Goal: Task Accomplishment & Management: Manage account settings

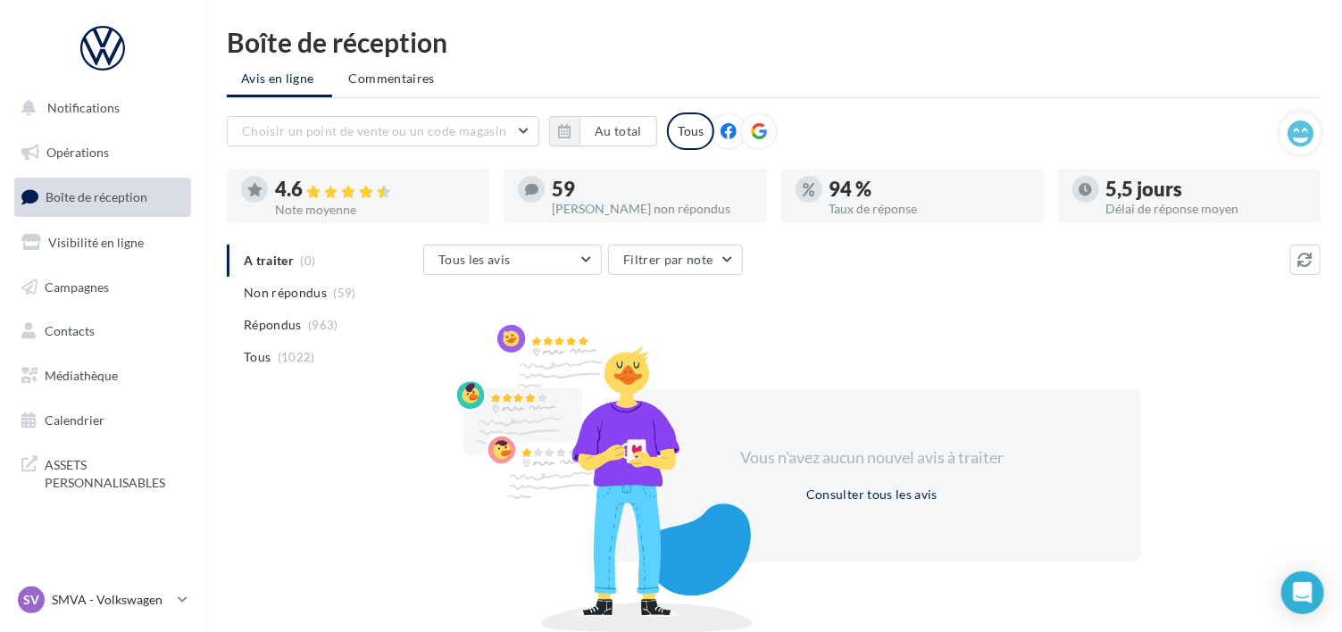
click at [83, 199] on span "Boîte de réception" at bounding box center [97, 196] width 102 height 15
click at [279, 286] on span "Non répondus" at bounding box center [285, 293] width 83 height 18
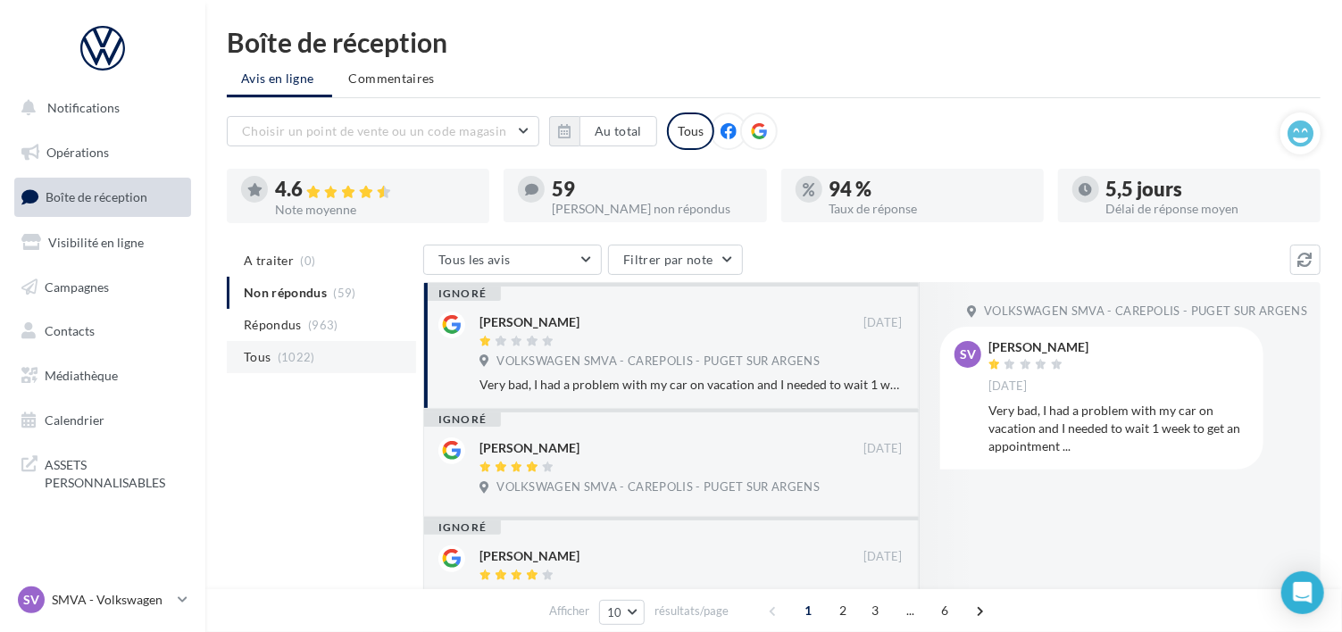
click at [287, 358] on span "(1022)" at bounding box center [297, 357] width 38 height 14
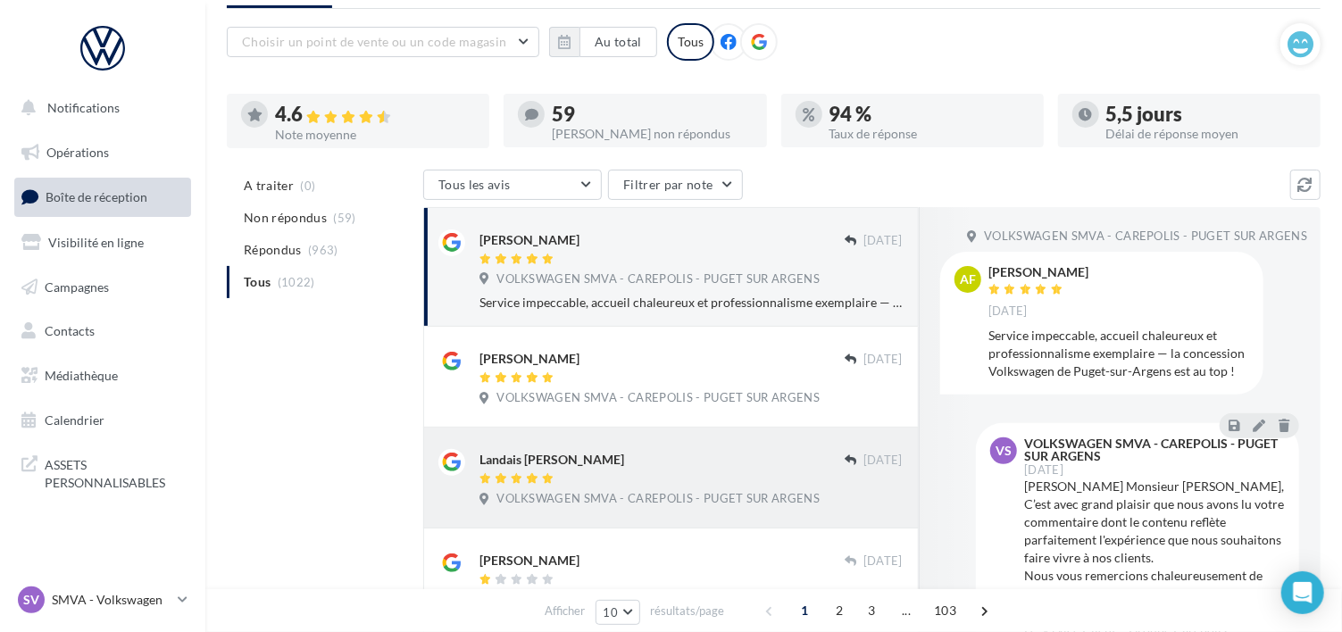
scroll to position [88, 0]
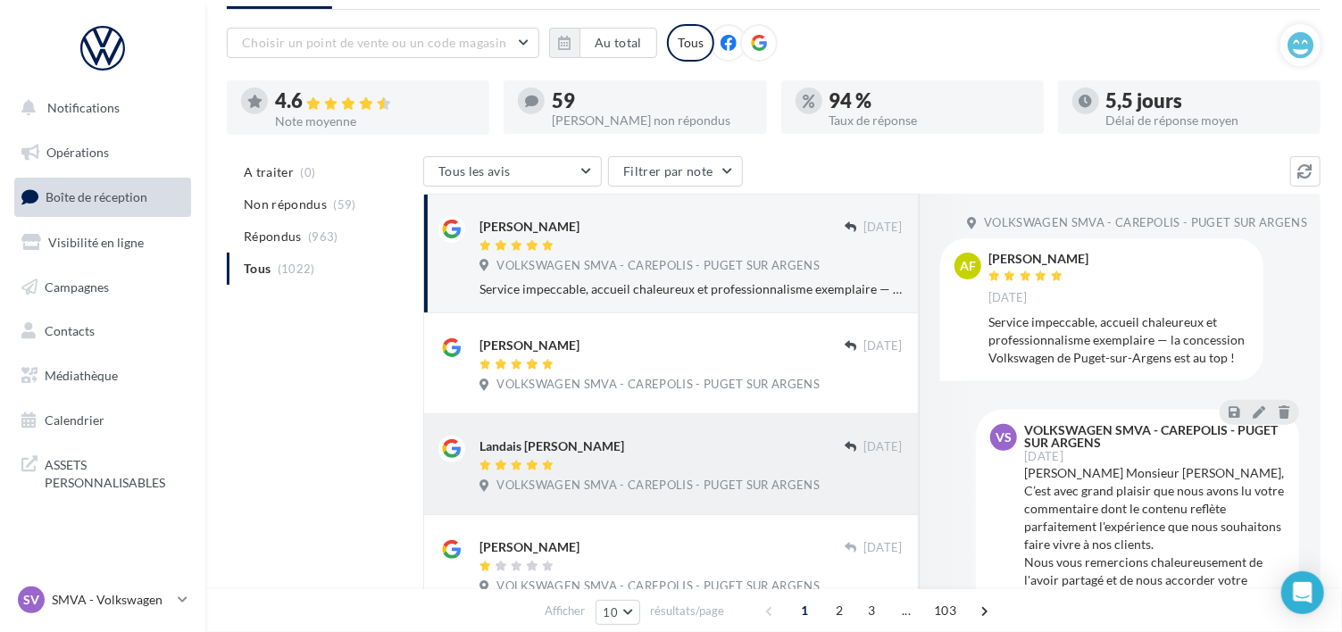
click at [662, 461] on div at bounding box center [662, 466] width 365 height 15
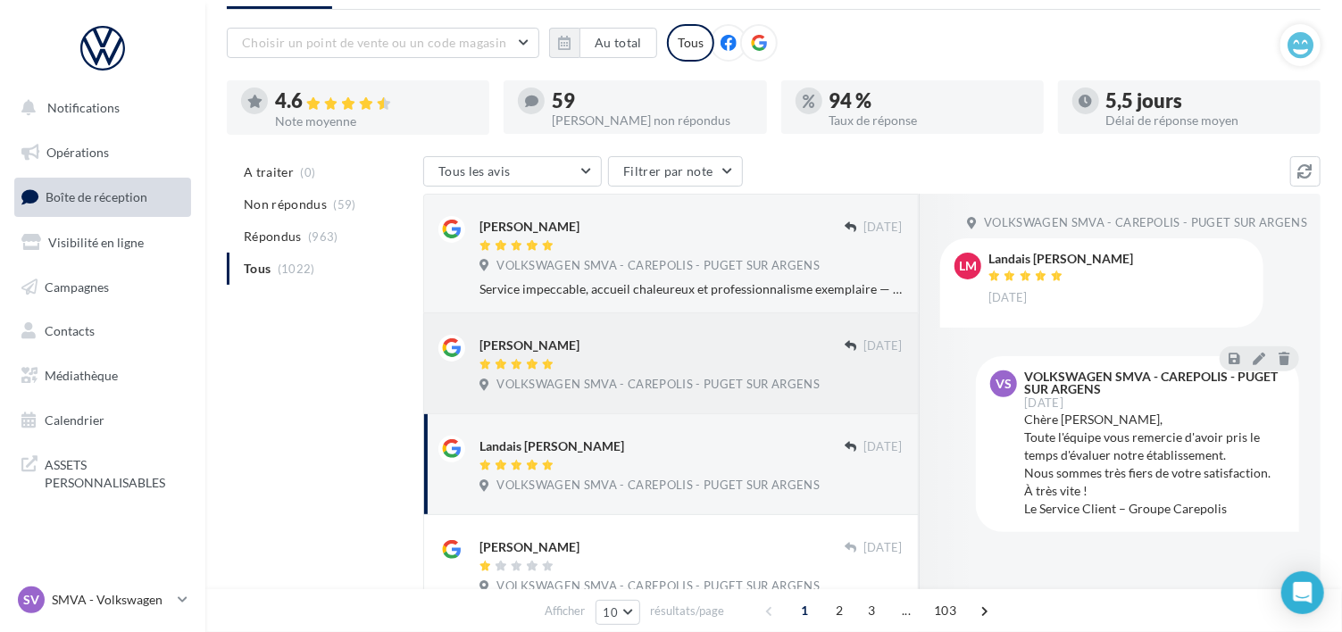
click at [676, 358] on div at bounding box center [662, 365] width 365 height 15
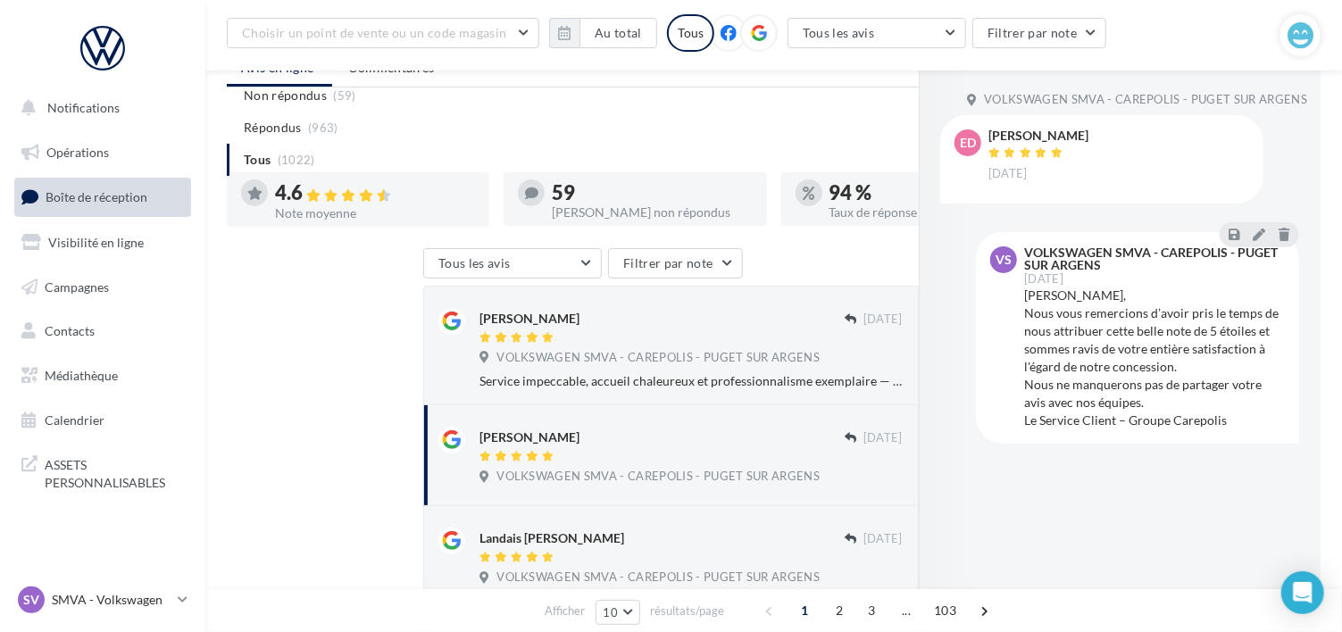
scroll to position [0, 0]
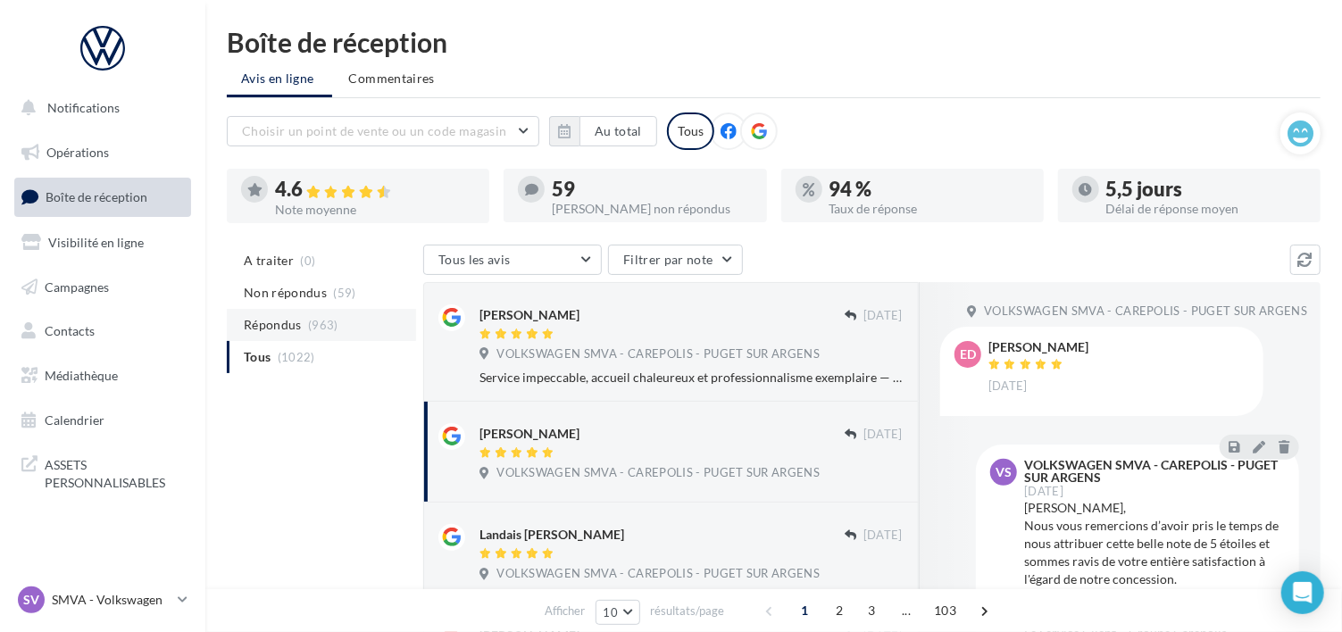
click at [323, 325] on span "(963)" at bounding box center [323, 325] width 30 height 14
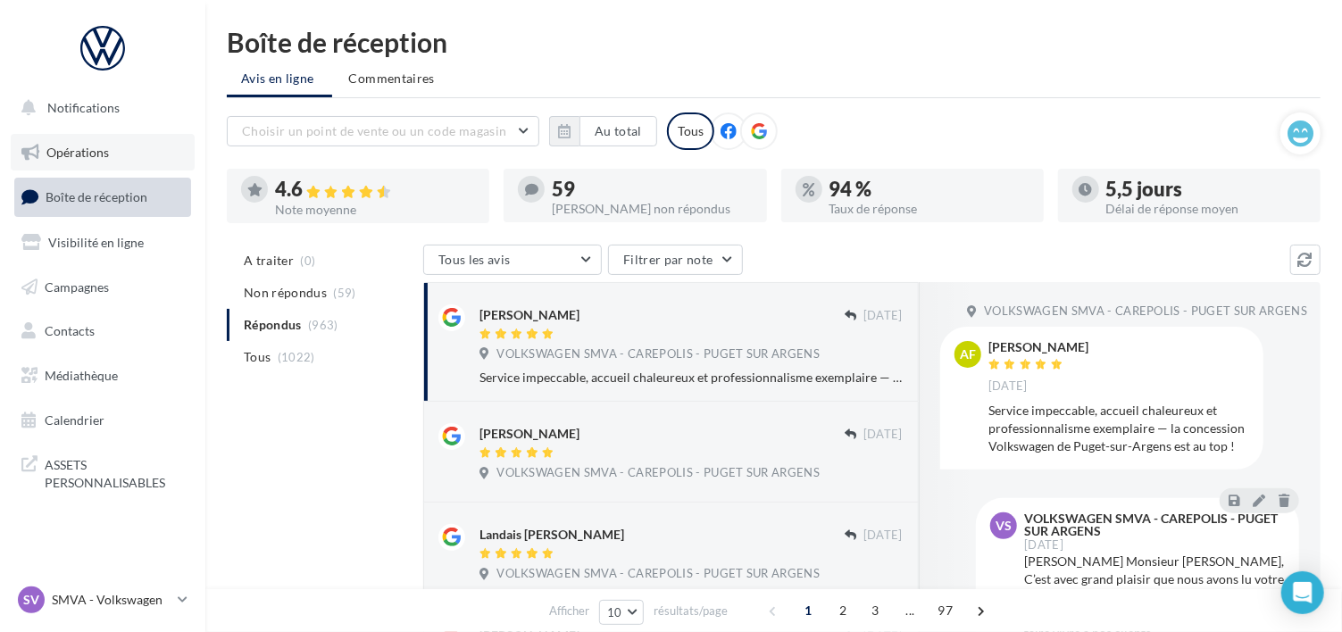
click at [86, 149] on span "Opérations" at bounding box center [77, 152] width 63 height 15
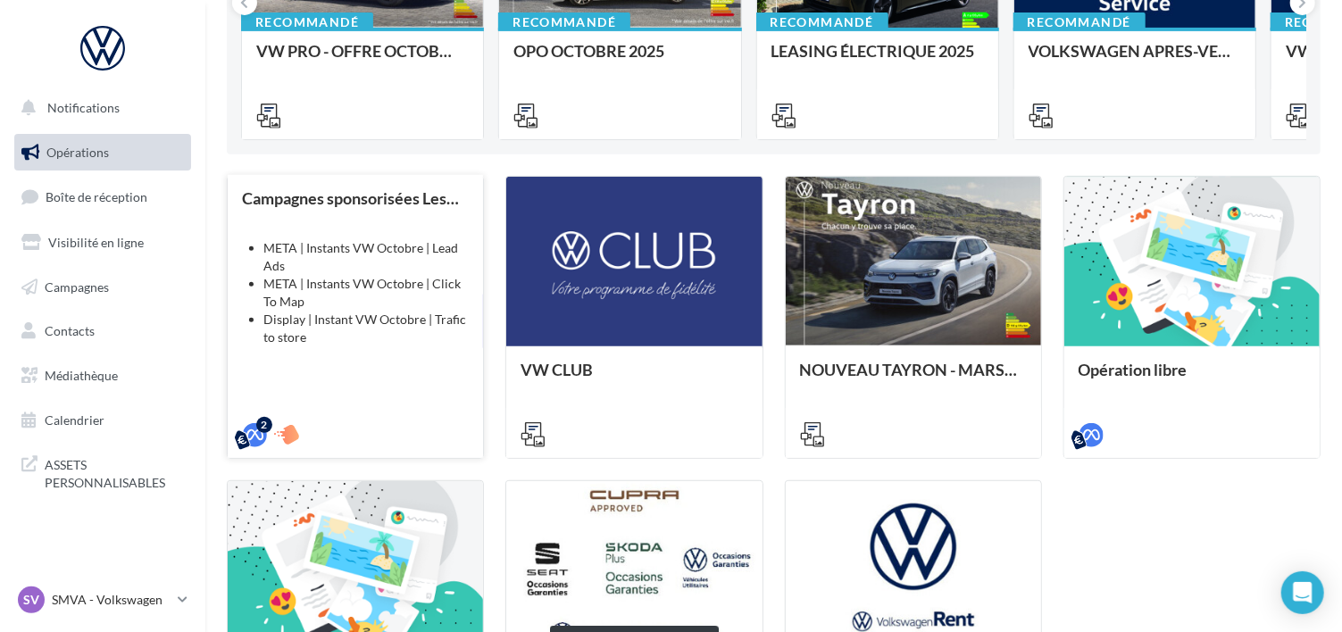
scroll to position [83, 0]
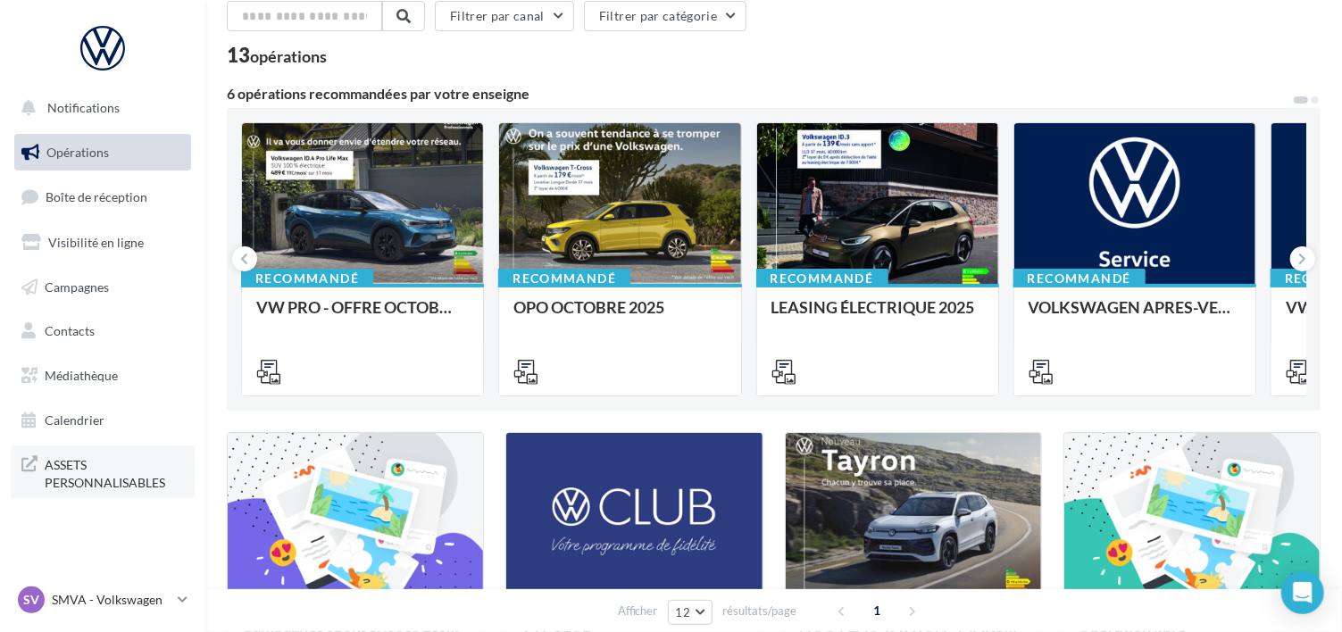
click at [47, 471] on span "ASSETS PERSONNALISABLES" at bounding box center [114, 472] width 139 height 38
click at [70, 432] on link "Calendrier" at bounding box center [103, 421] width 184 height 38
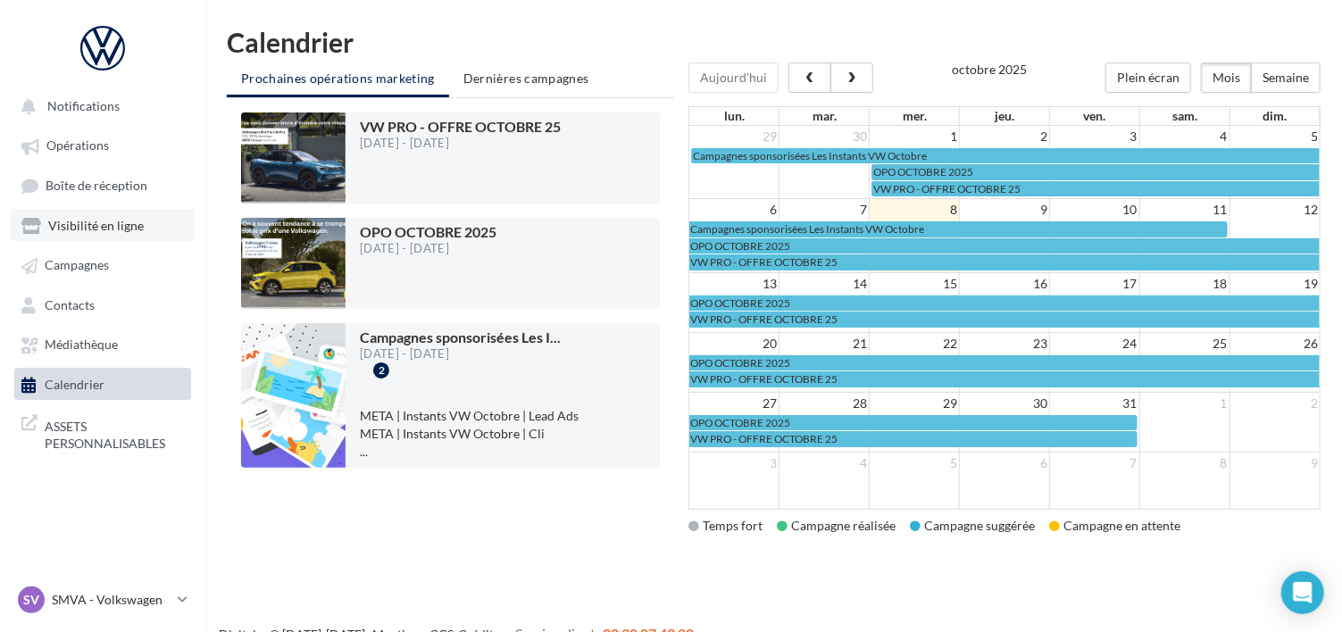
click at [72, 235] on link "Visibilité en ligne" at bounding box center [103, 225] width 184 height 32
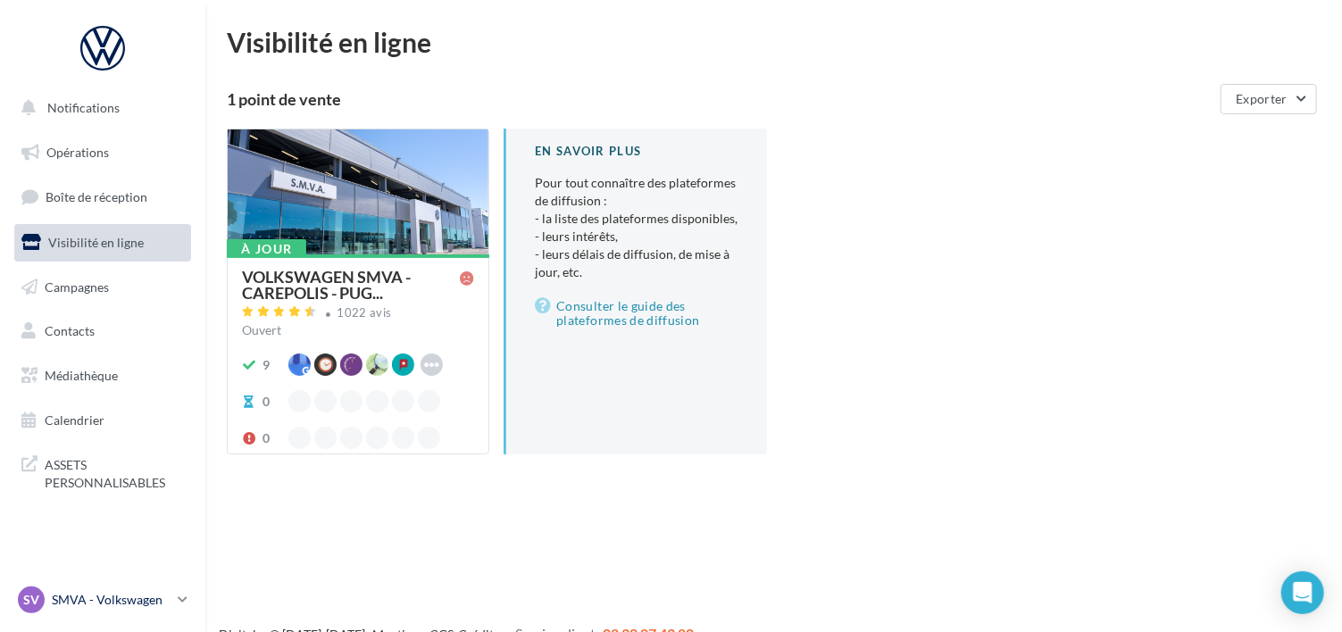
click at [98, 594] on p "SMVA - Volkswagen" at bounding box center [111, 600] width 119 height 18
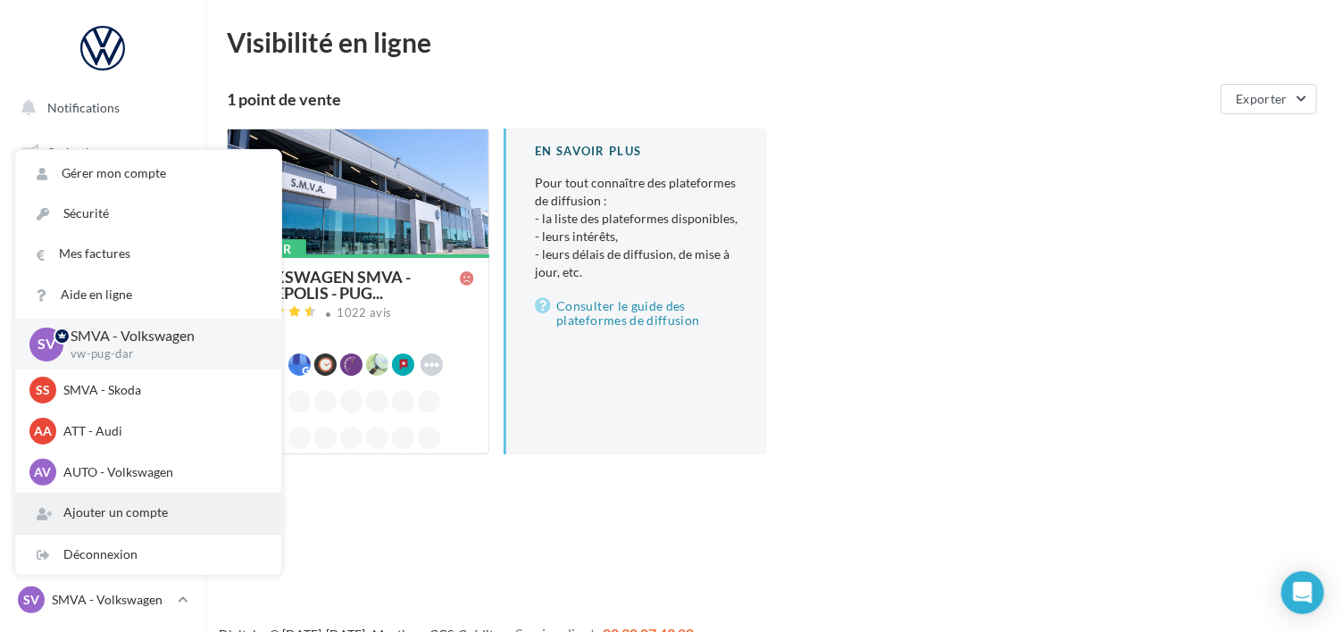
click at [88, 514] on div "Ajouter un compte" at bounding box center [148, 513] width 266 height 40
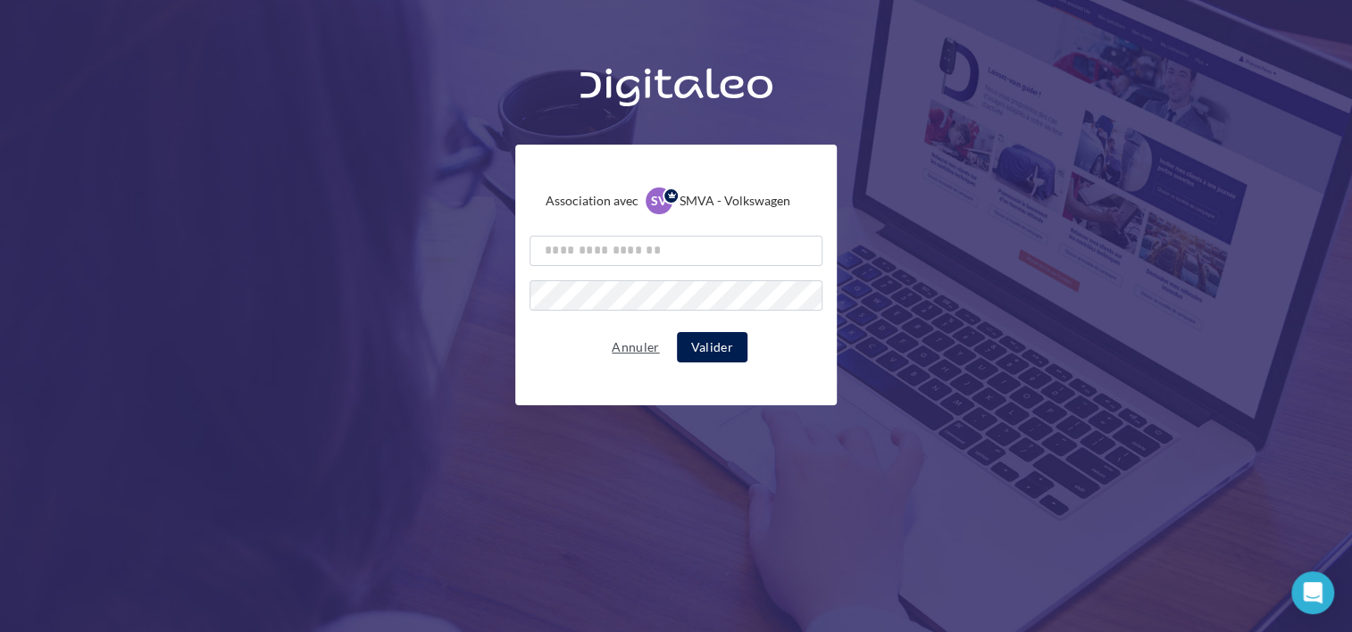
click at [634, 346] on button "Annuler" at bounding box center [636, 347] width 62 height 21
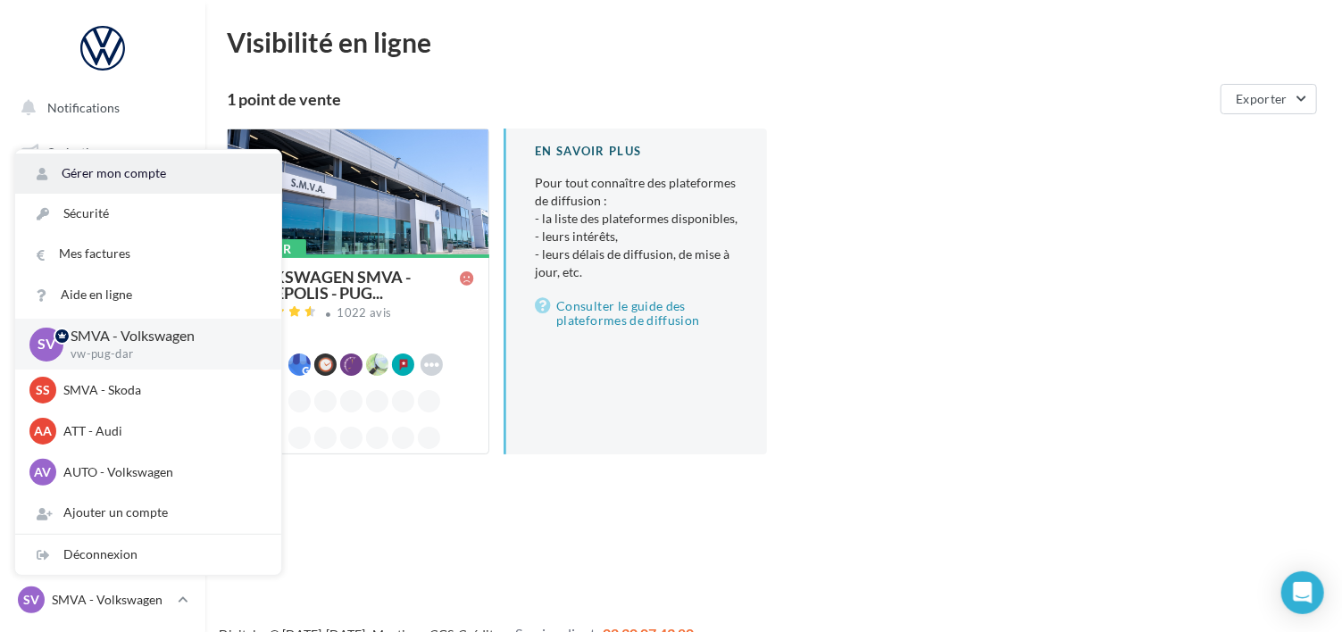
click at [103, 170] on link "Gérer mon compte" at bounding box center [148, 174] width 266 height 40
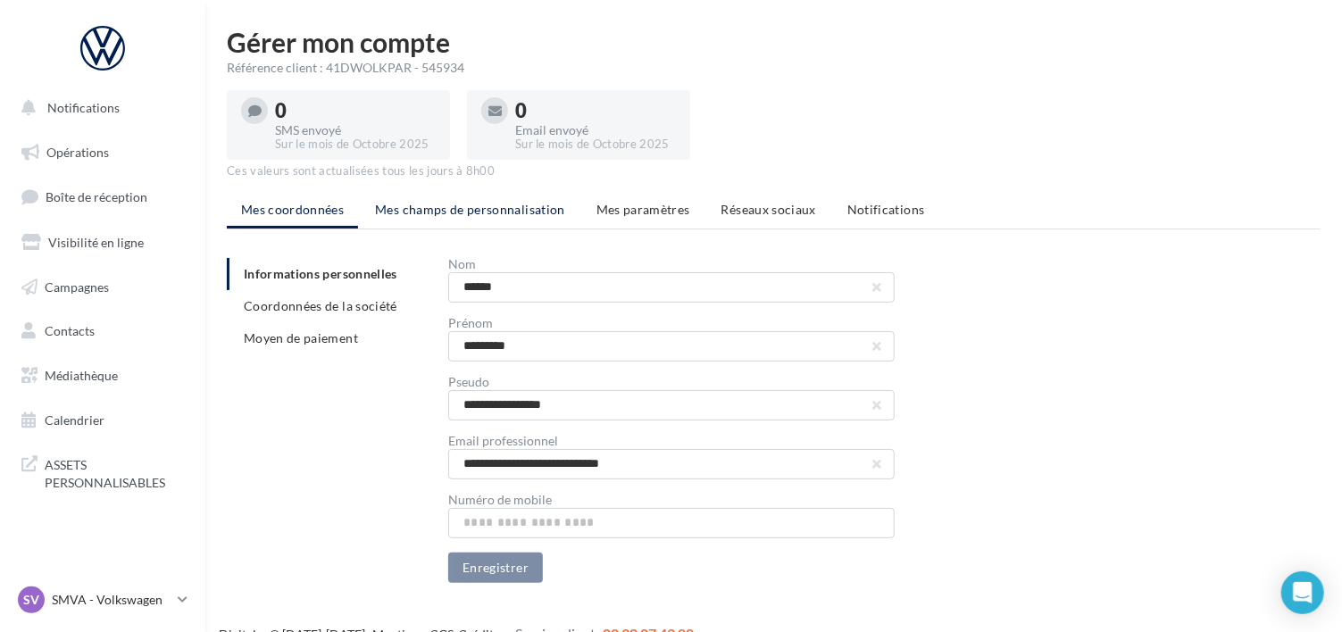
click at [402, 203] on span "Mes champs de personnalisation" at bounding box center [470, 209] width 190 height 15
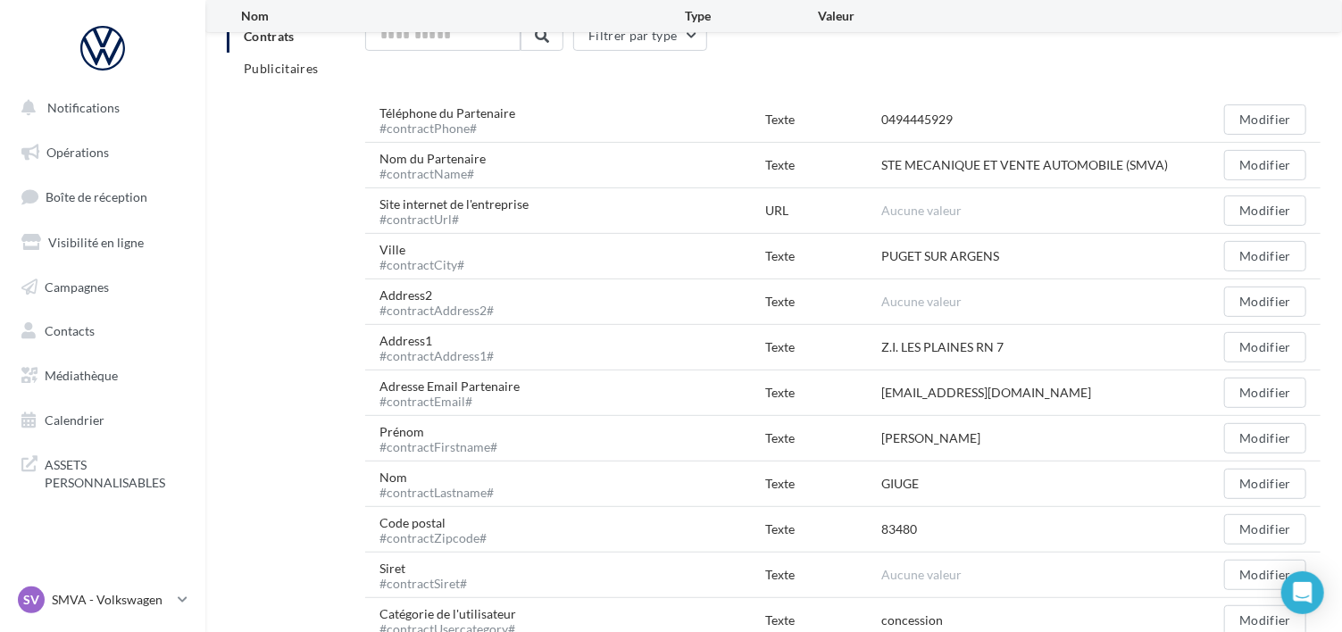
scroll to position [236, 0]
click at [1260, 386] on button "Modifier" at bounding box center [1265, 395] width 82 height 30
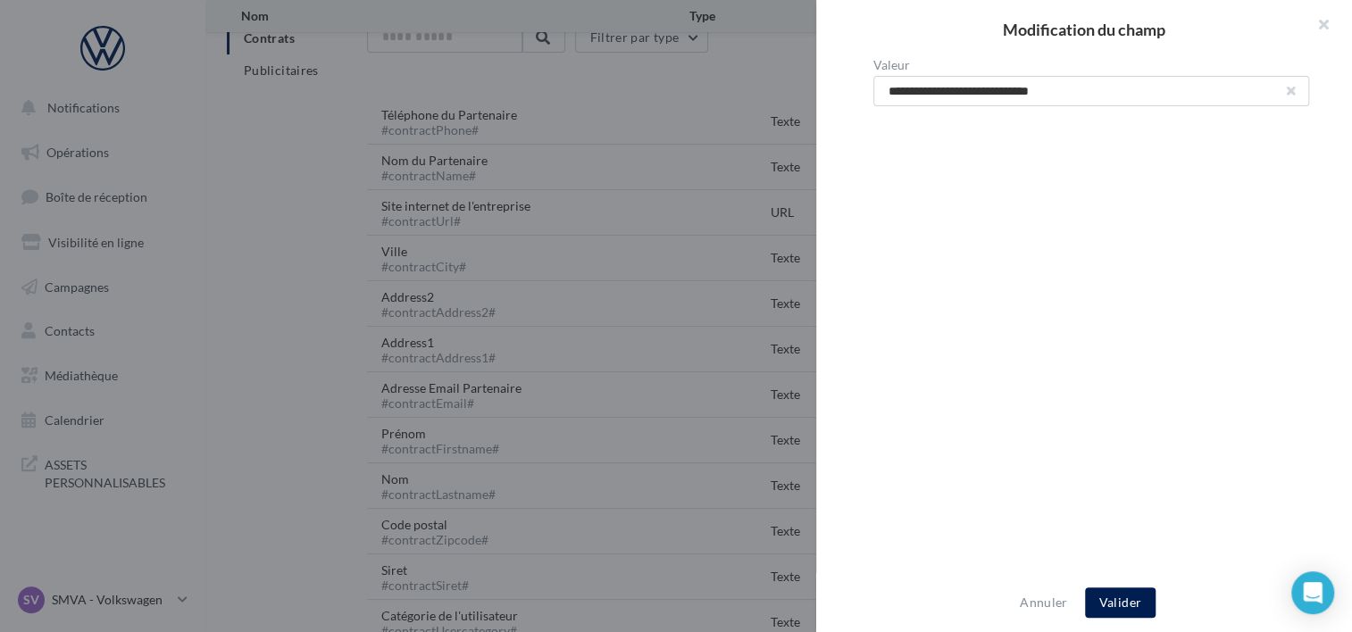
click at [1288, 88] on button "button" at bounding box center [1291, 91] width 7 height 7
type input "**********"
click at [1100, 601] on button "Valider" at bounding box center [1120, 603] width 71 height 30
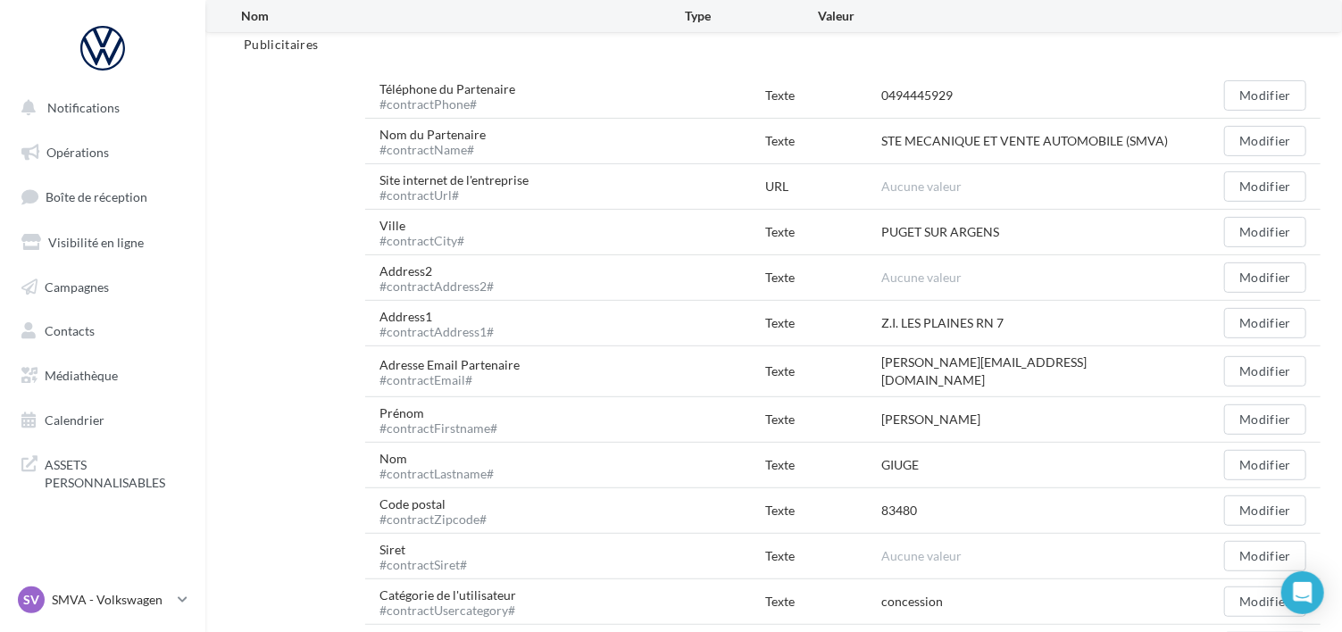
scroll to position [268, 0]
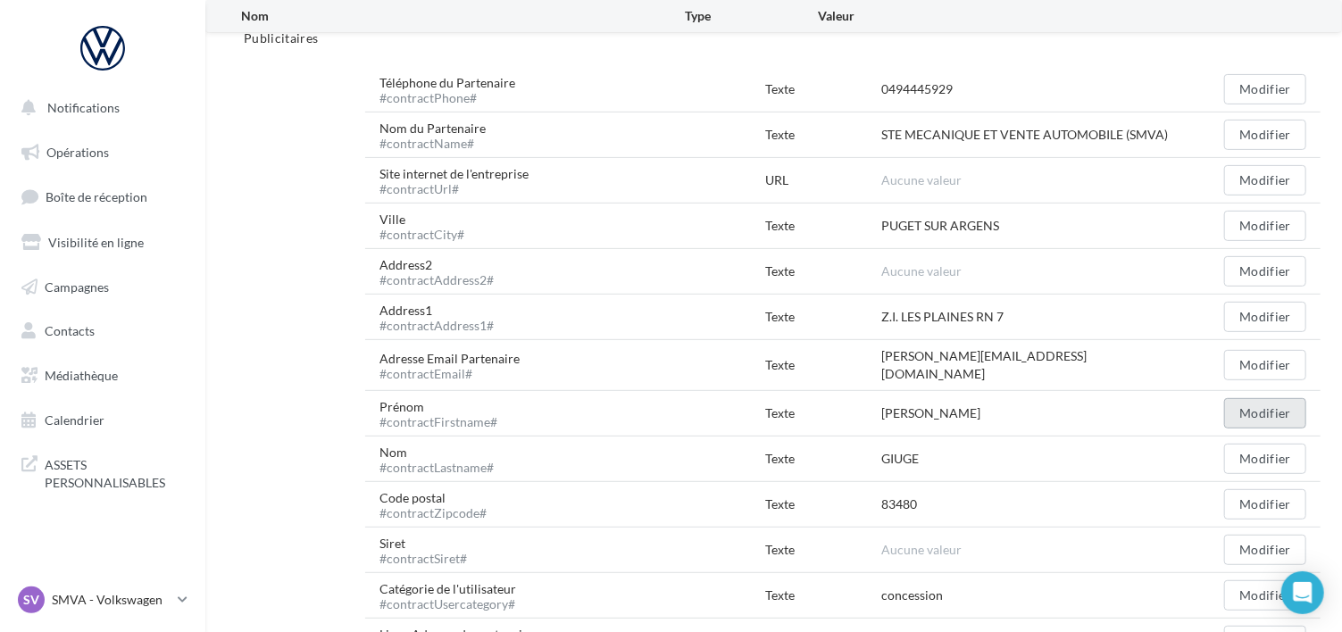
click at [1263, 406] on button "Modifier" at bounding box center [1265, 413] width 82 height 30
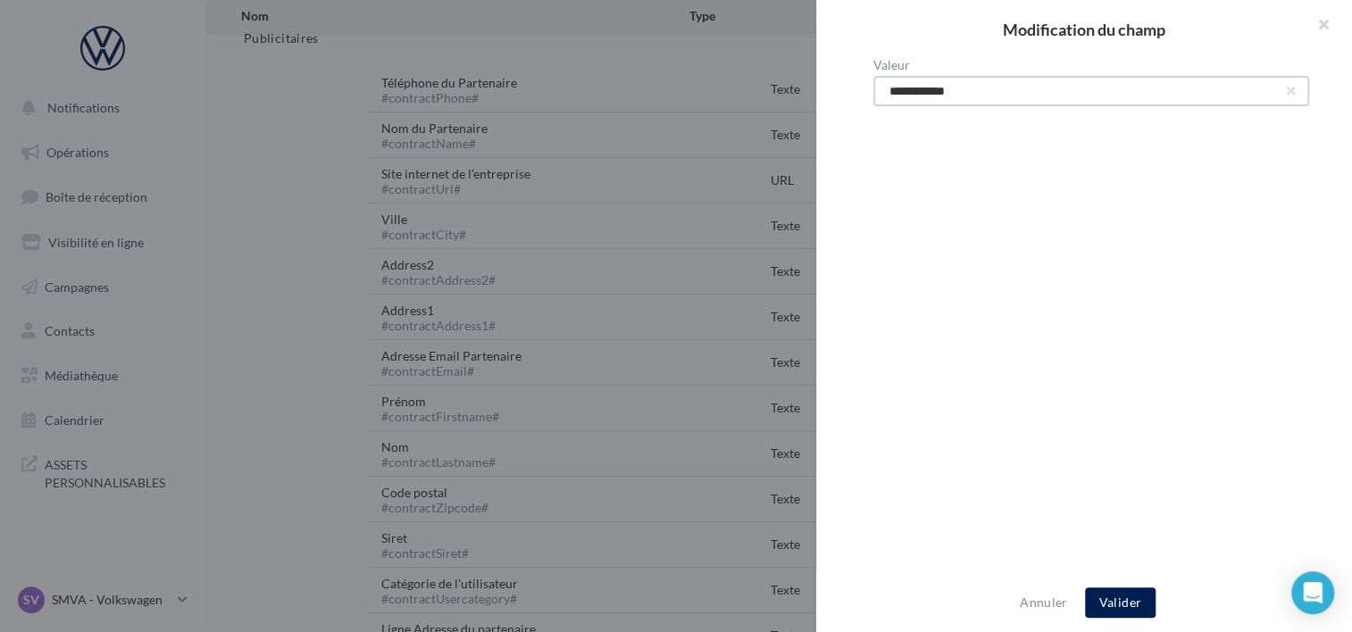
drag, startPoint x: 951, startPoint y: 92, endPoint x: 808, endPoint y: 71, distance: 144.5
click at [808, 71] on div "**********" at bounding box center [676, 316] width 1352 height 632
type input "*********"
click at [1144, 606] on button "Valider" at bounding box center [1120, 603] width 71 height 30
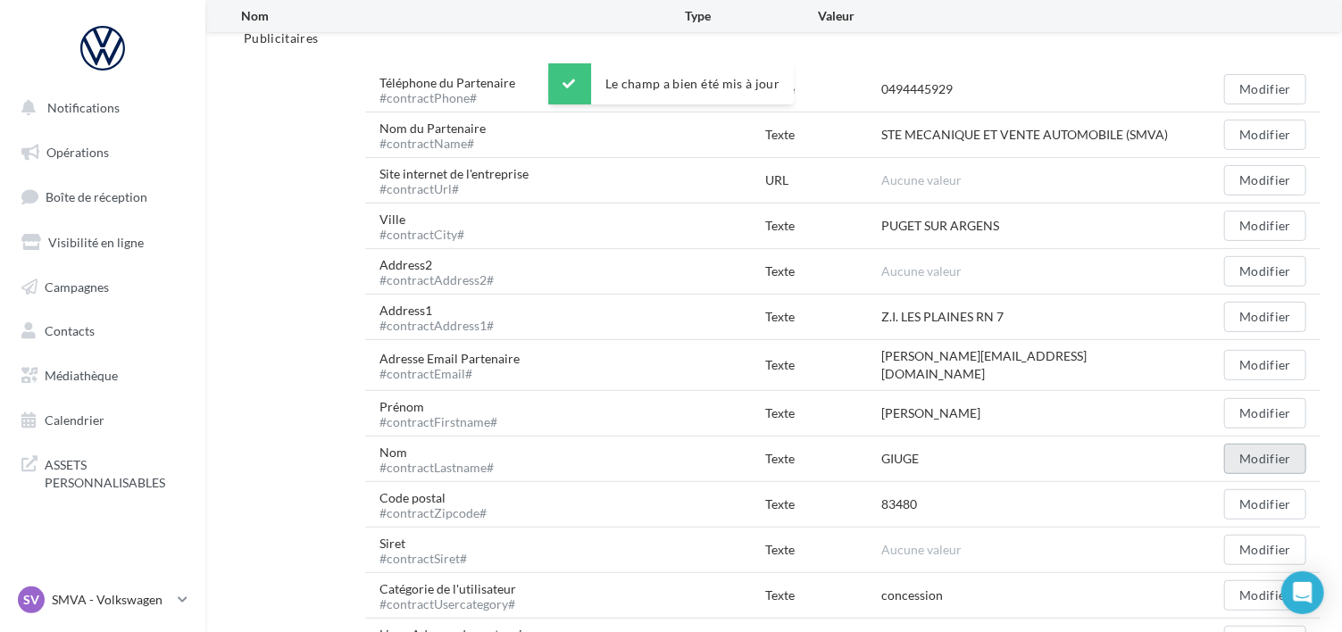
click at [1278, 456] on button "Modifier" at bounding box center [1265, 459] width 82 height 30
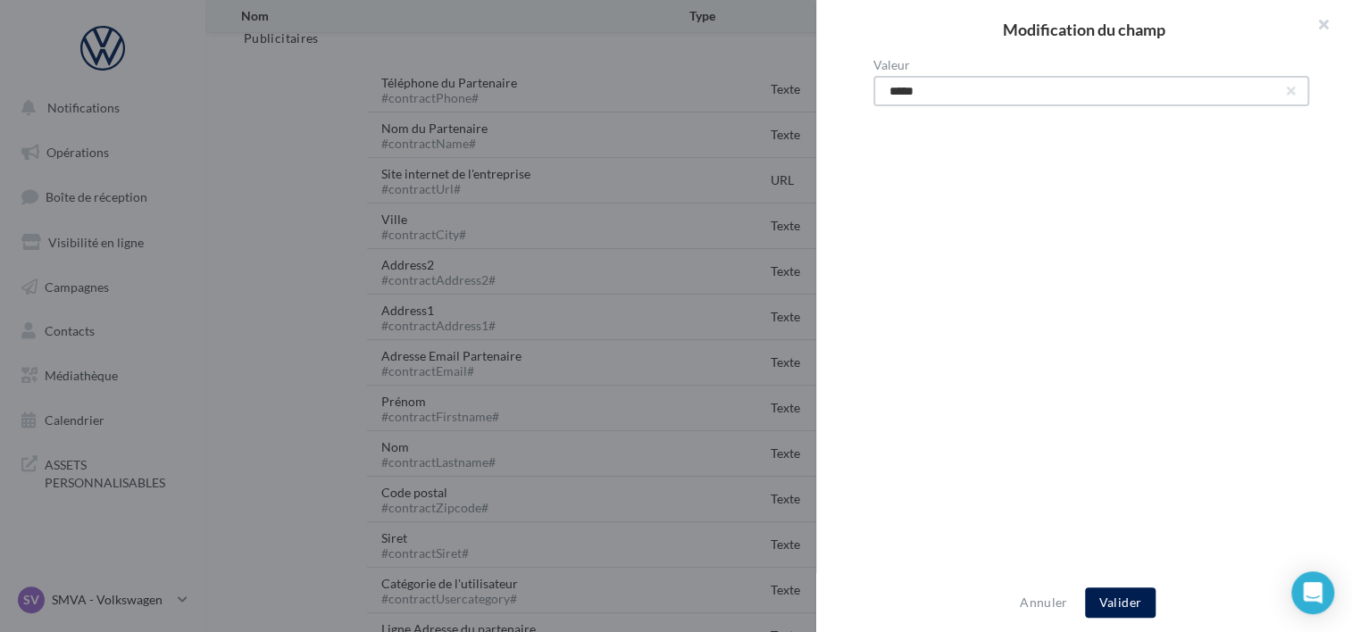
drag, startPoint x: 945, startPoint y: 90, endPoint x: 693, endPoint y: 54, distance: 254.3
click at [696, 55] on div "Modification du champ Valeur ***** Annuler Valider" at bounding box center [676, 316] width 1352 height 632
type input "******"
click at [1126, 590] on button "Valider" at bounding box center [1120, 603] width 71 height 30
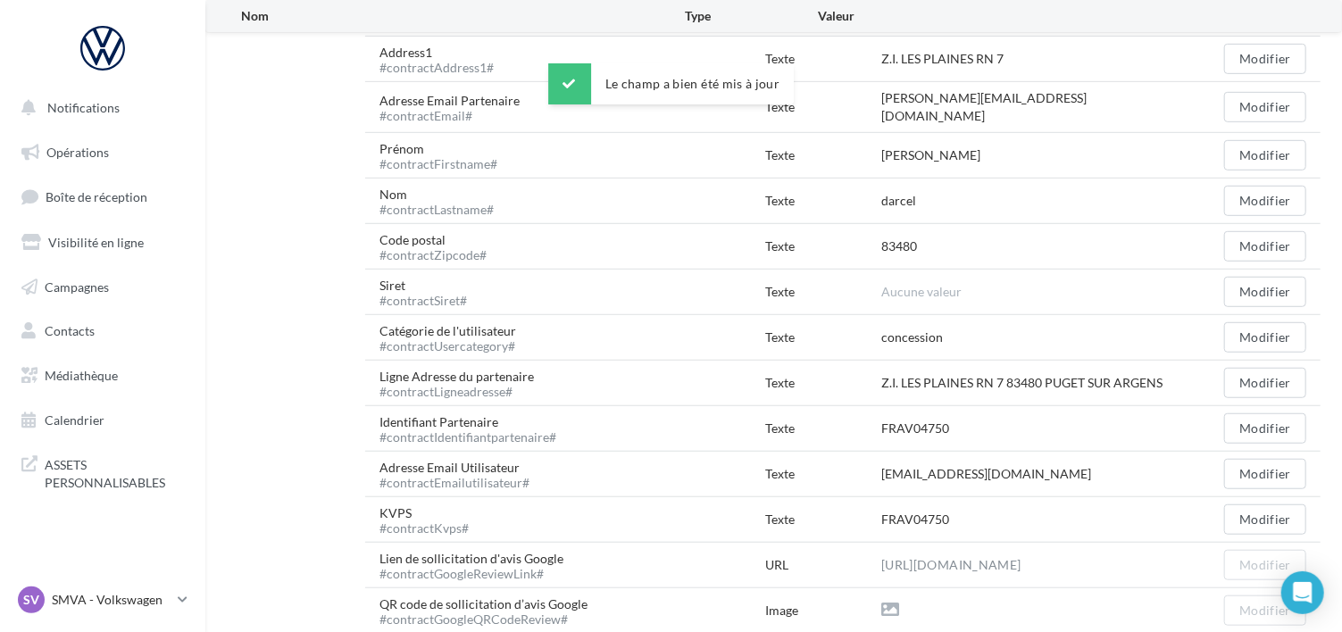
scroll to position [536, 0]
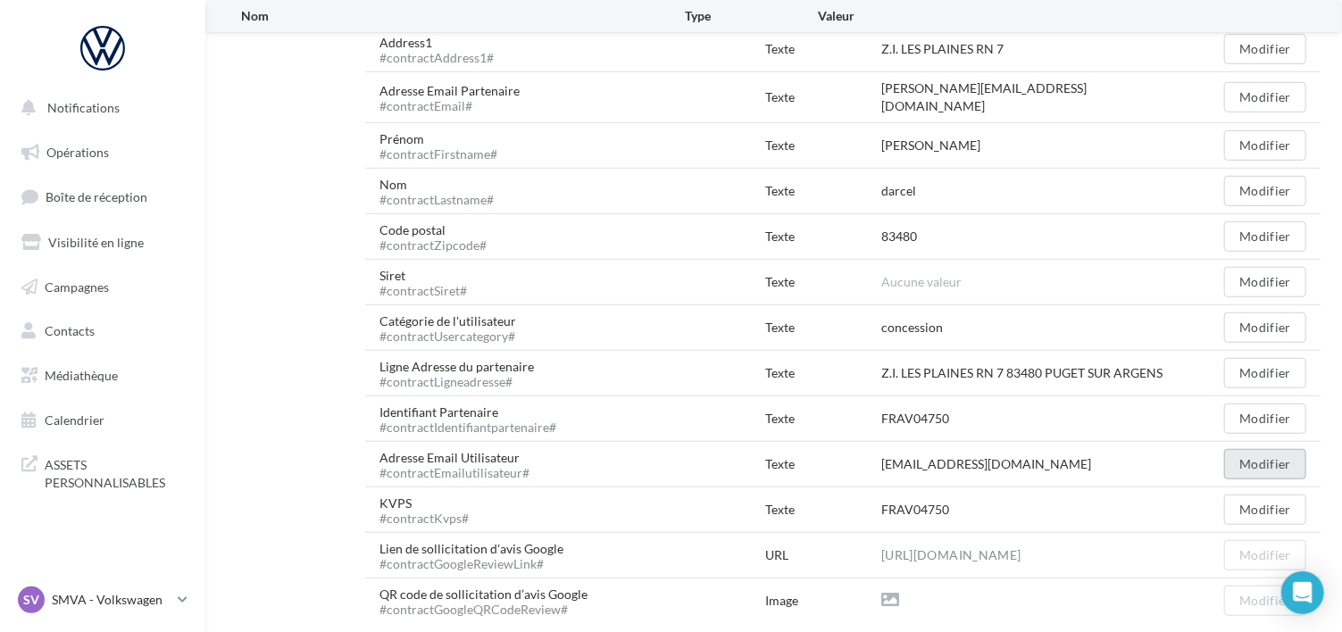
click at [1244, 449] on button "Modifier" at bounding box center [1265, 464] width 82 height 30
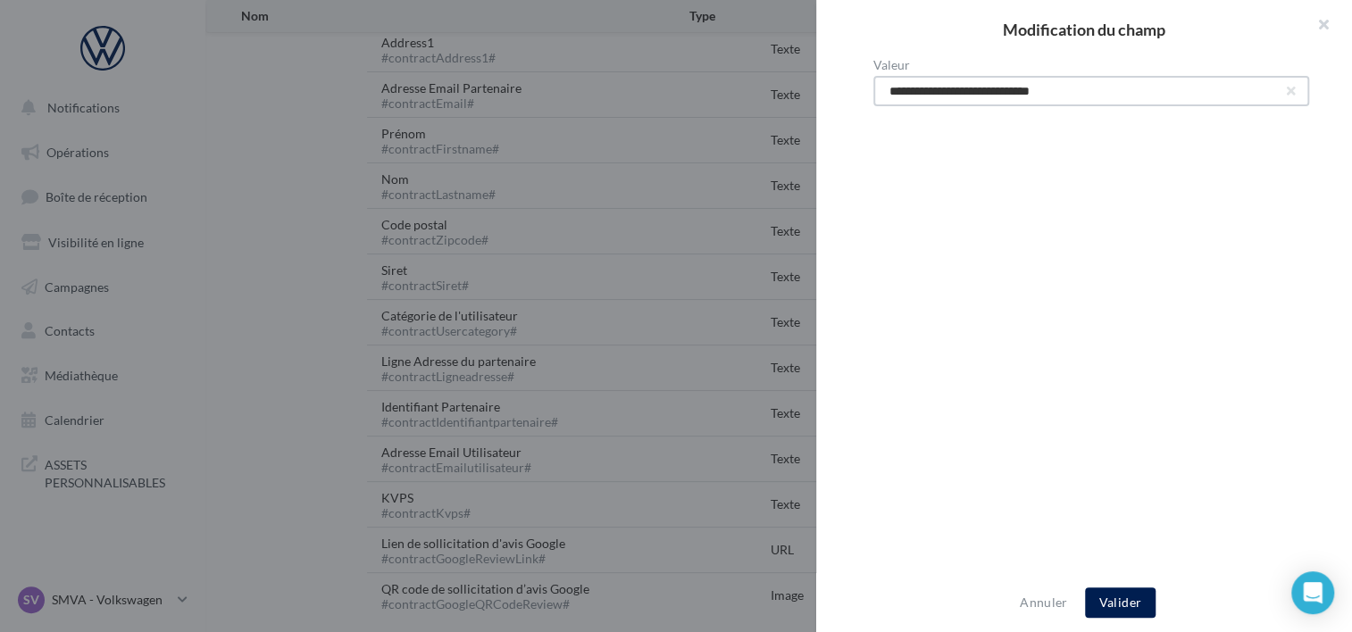
drag, startPoint x: 1111, startPoint y: 94, endPoint x: 747, endPoint y: 54, distance: 365.6
click at [745, 54] on div "**********" at bounding box center [676, 316] width 1352 height 632
type input "**********"
click at [1097, 604] on button "Valider" at bounding box center [1120, 603] width 71 height 30
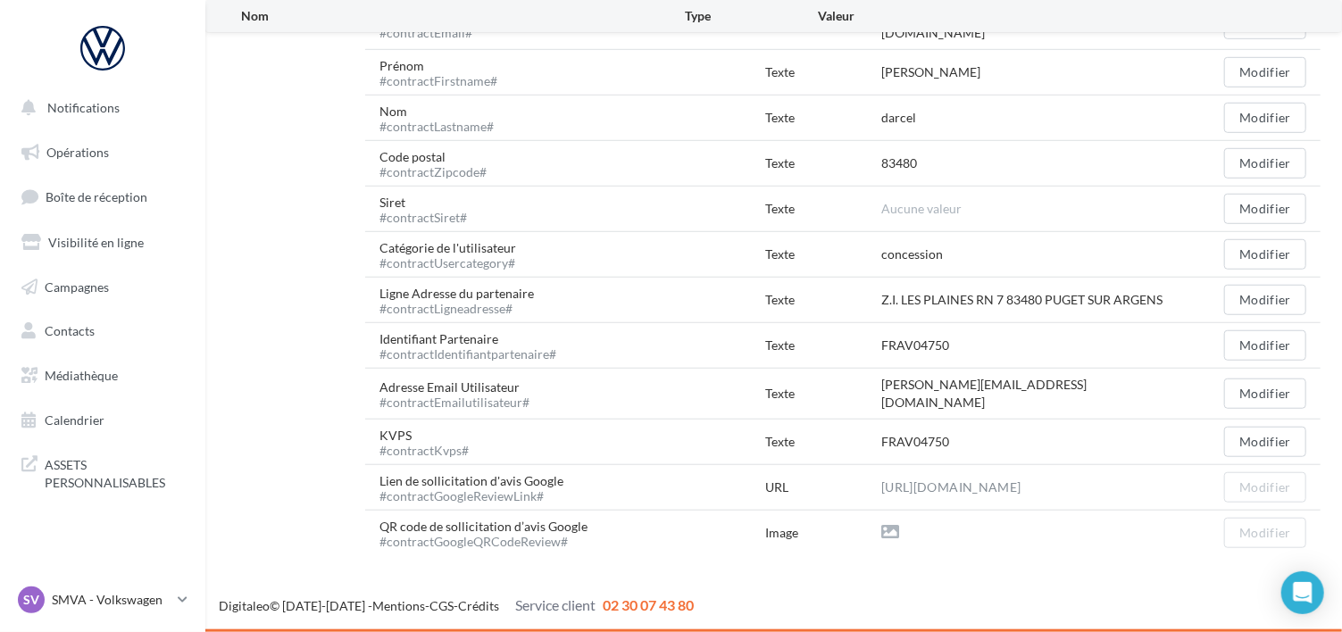
scroll to position [593, 0]
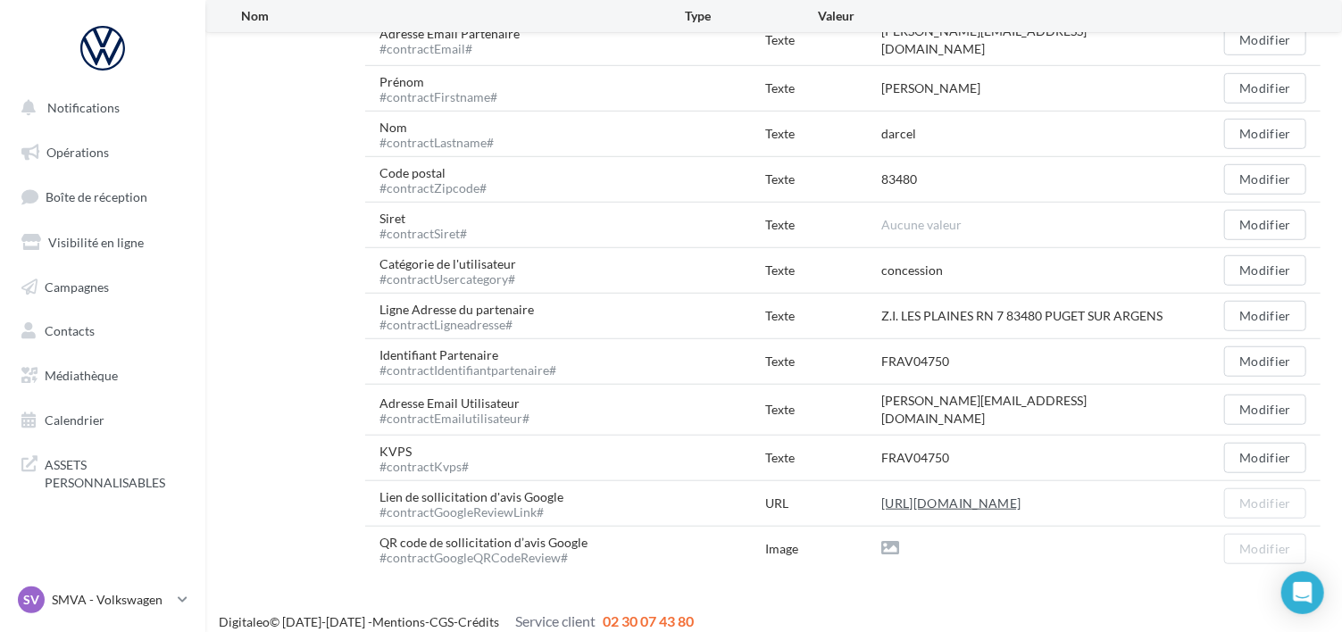
click at [935, 493] on link "https://eo4.me/kGB5D?origin=CONTRACT_FIELD" at bounding box center [950, 503] width 139 height 21
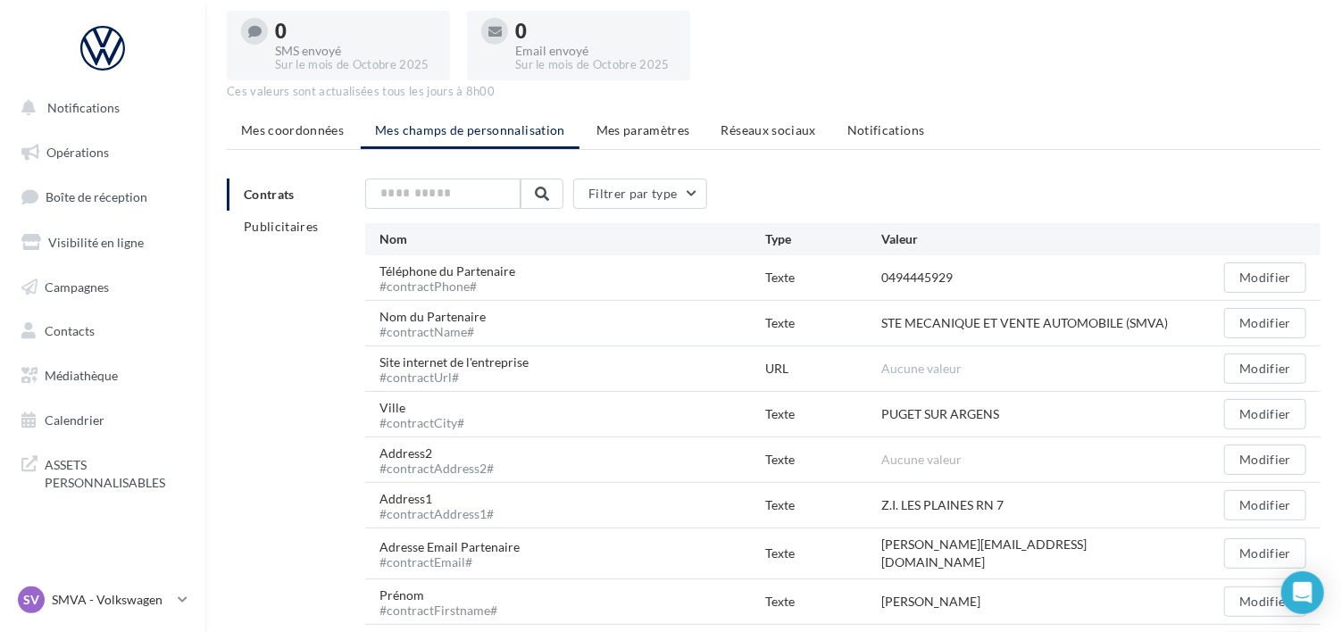
scroll to position [0, 0]
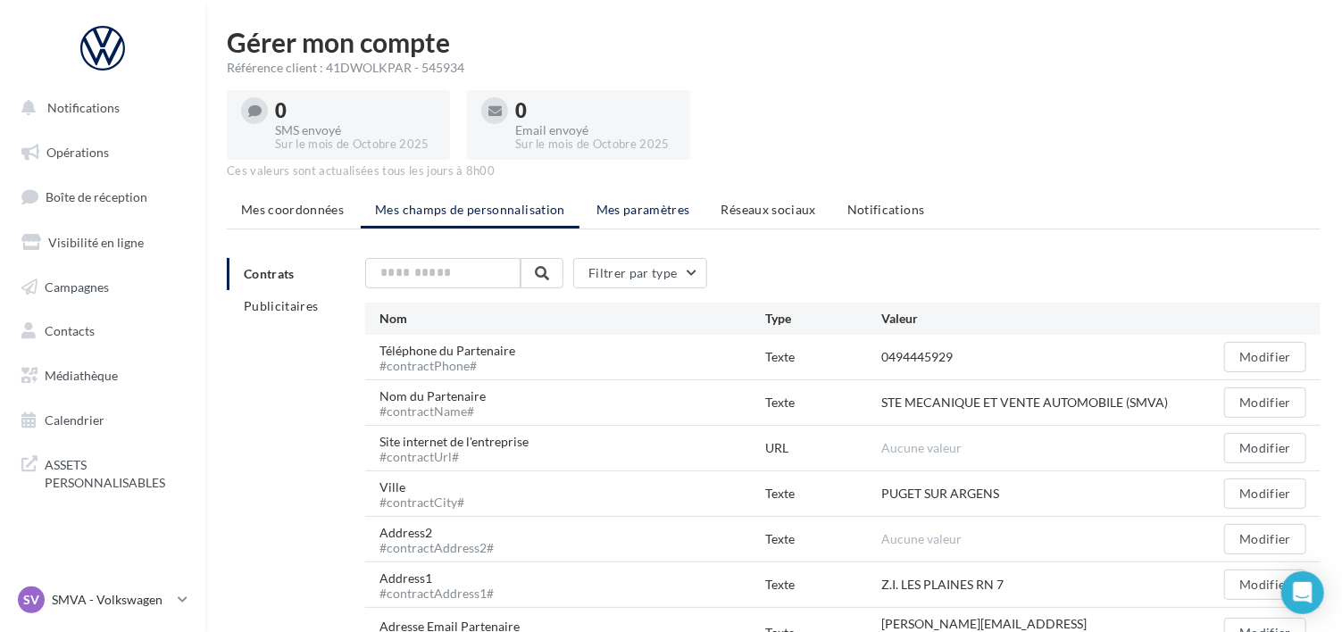
click at [640, 203] on span "Mes paramètres" at bounding box center [644, 209] width 94 height 15
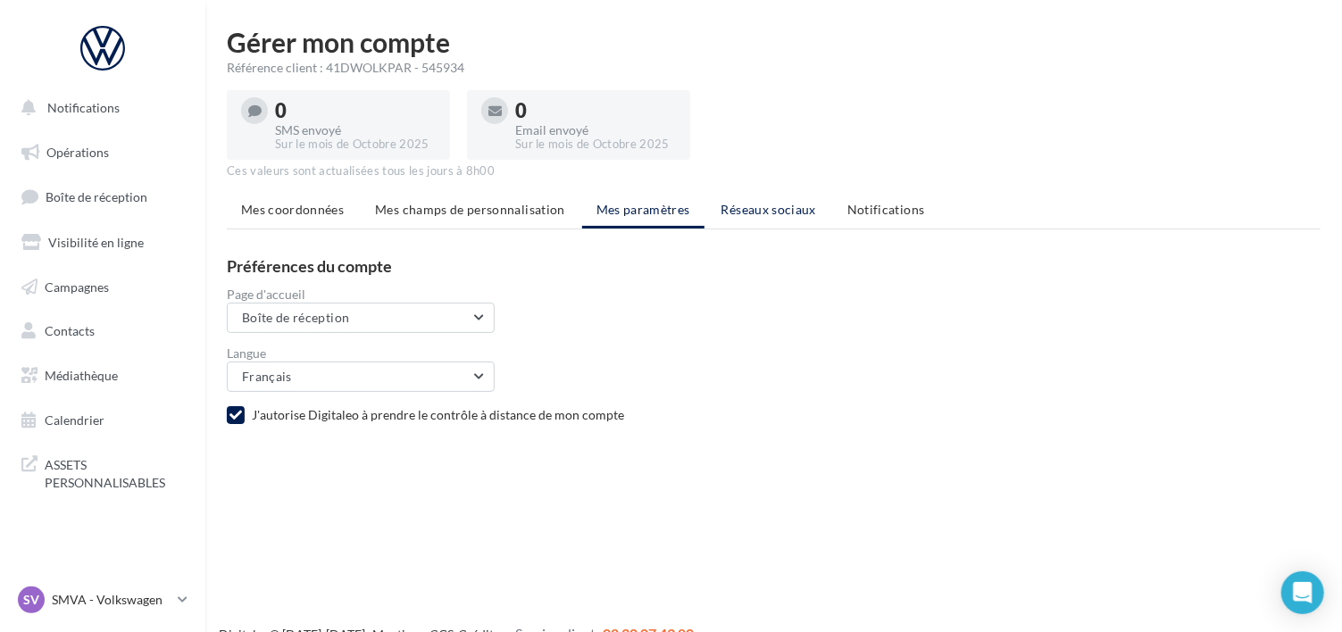
click at [722, 211] on span "Réseaux sociaux" at bounding box center [769, 209] width 95 height 15
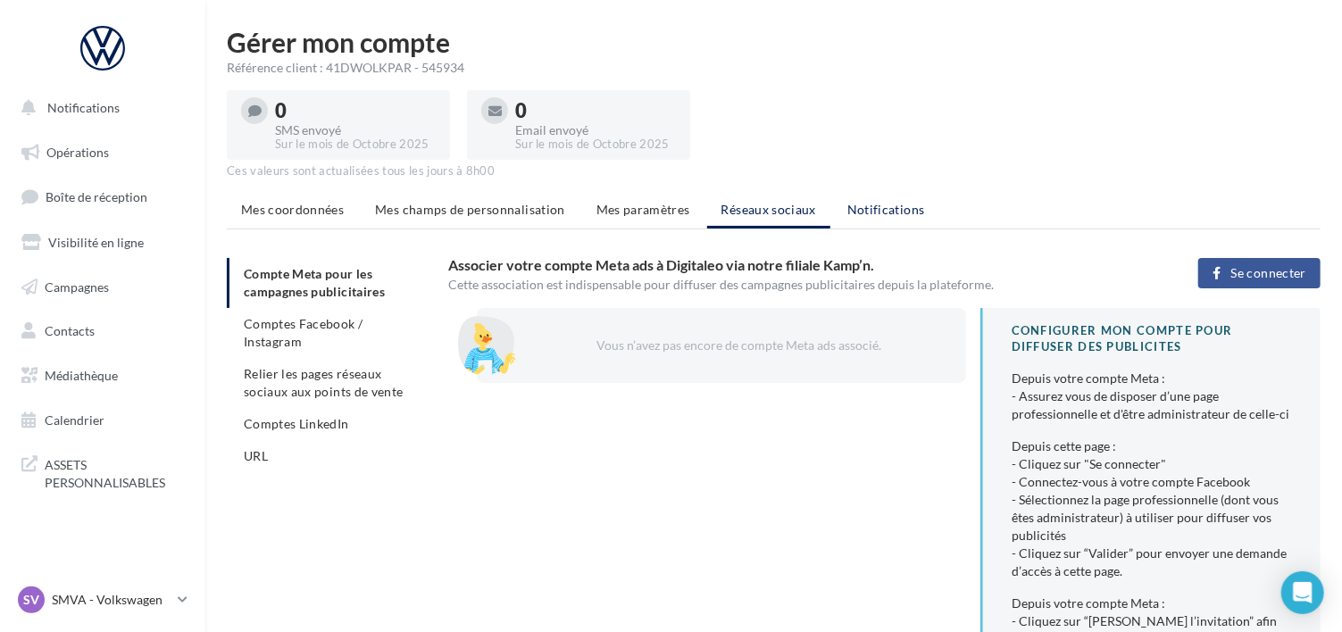
click at [854, 213] on span "Notifications" at bounding box center [886, 209] width 78 height 15
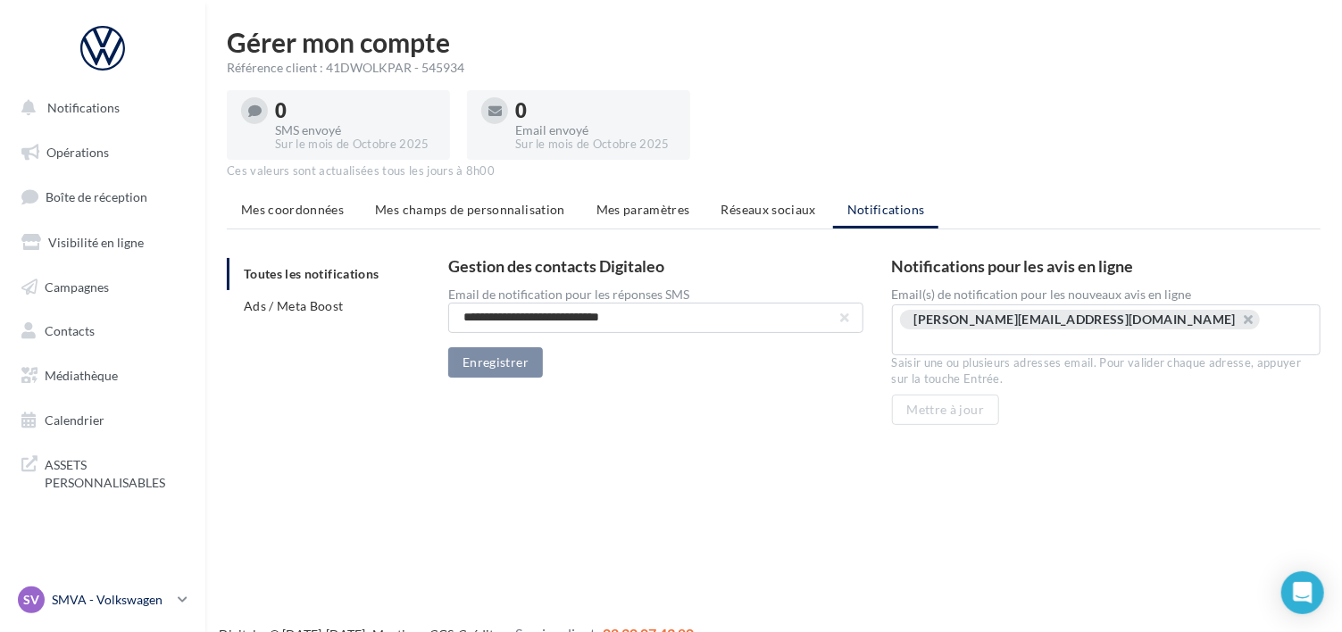
click at [109, 600] on p "SMVA - Volkswagen" at bounding box center [111, 600] width 119 height 18
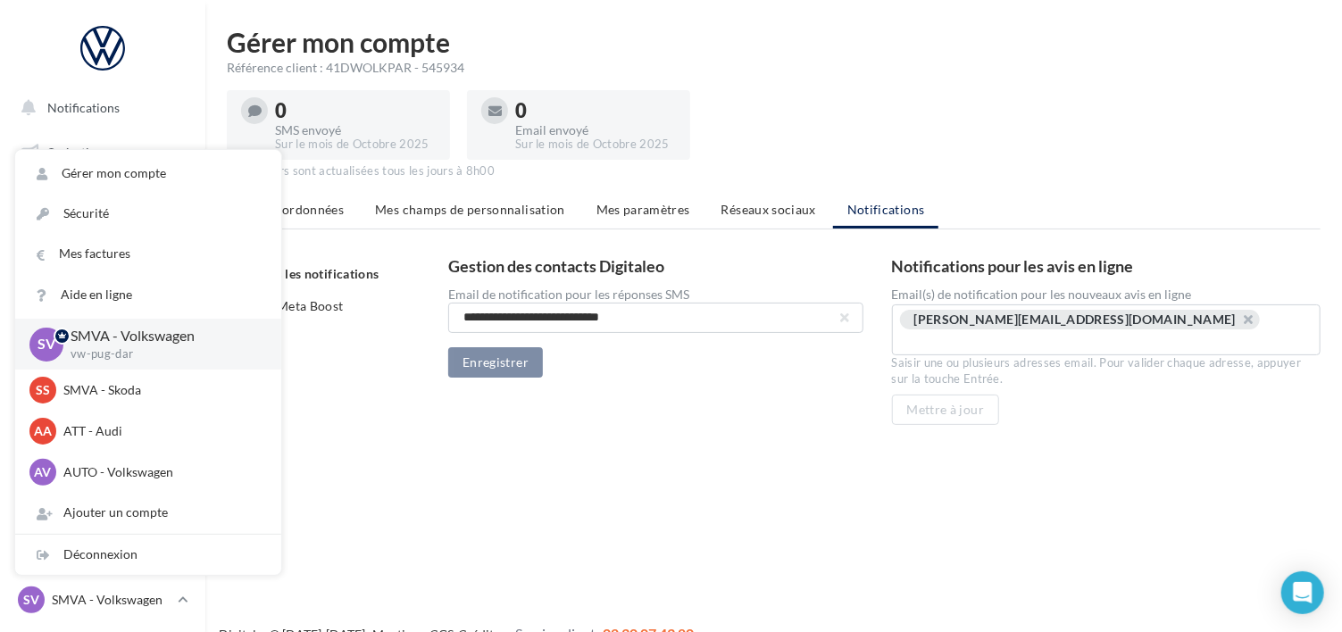
click at [874, 215] on ul "Mes coordonnées Mes champs de personnalisation Mes paramètres Réseaux sociaux N…" at bounding box center [774, 212] width 1094 height 36
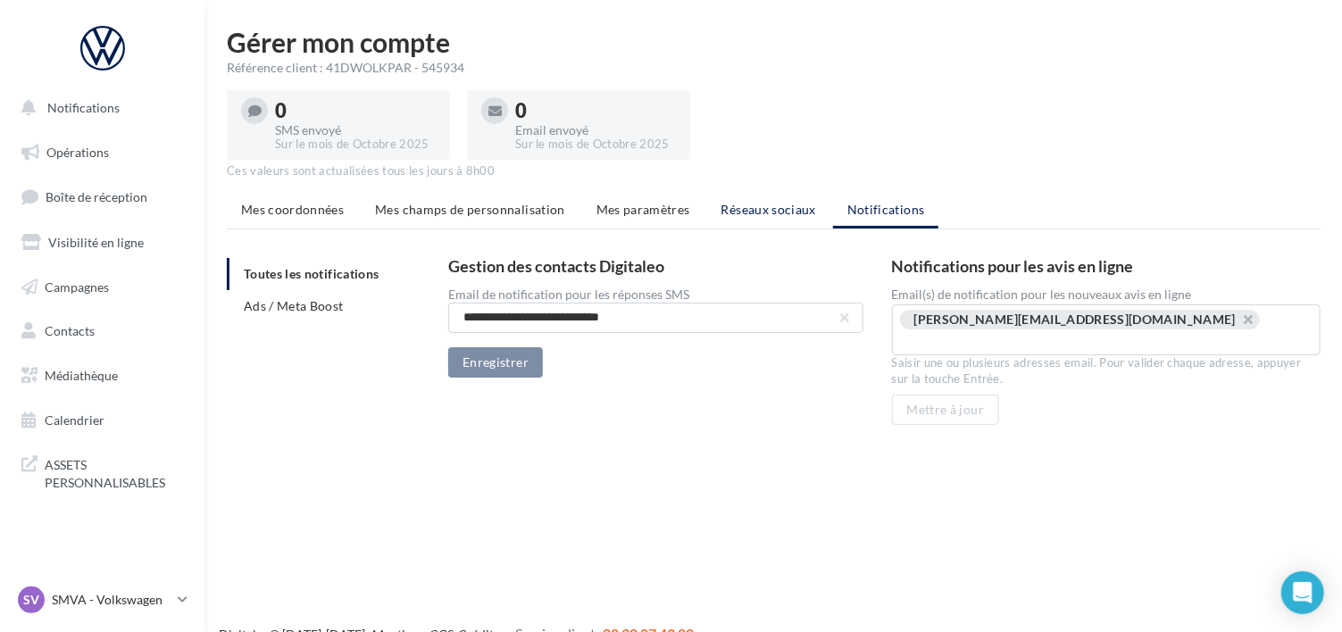
click at [779, 198] on li "Réseaux sociaux" at bounding box center [768, 210] width 123 height 32
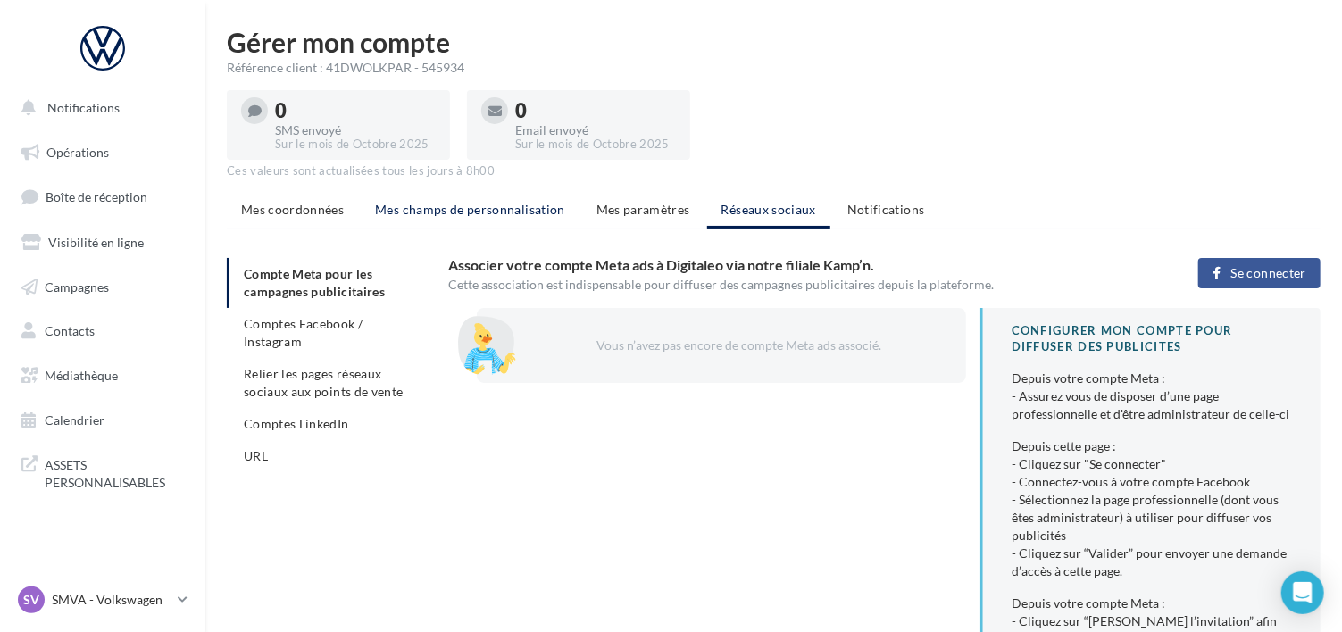
click at [426, 213] on span "Mes champs de personnalisation" at bounding box center [470, 209] width 190 height 15
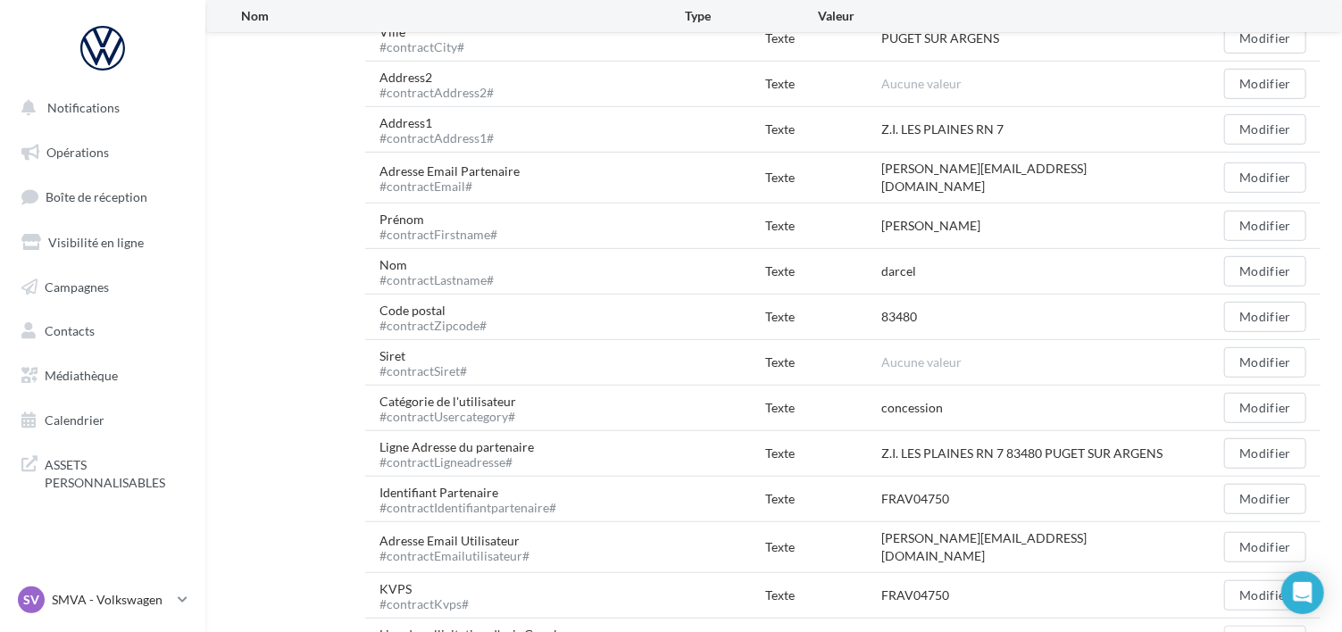
scroll to position [593, 0]
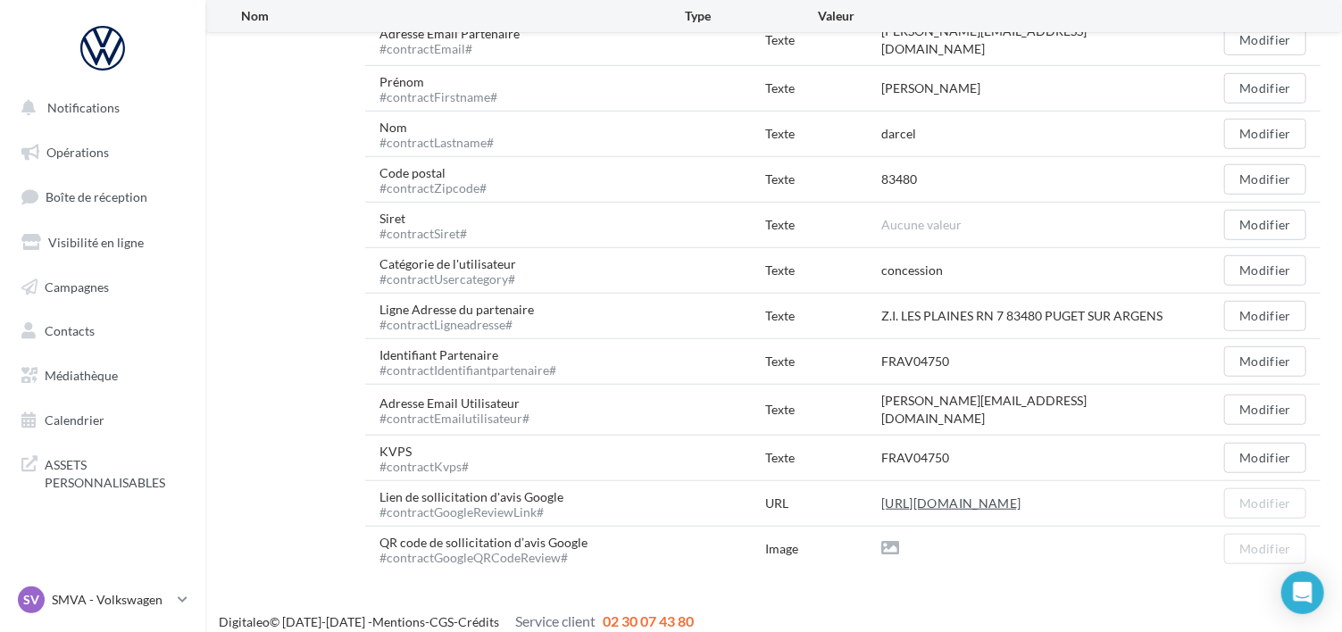
click at [947, 493] on link "https://eo4.me/kGB5D?origin=CONTRACT_FIELD" at bounding box center [950, 503] width 139 height 21
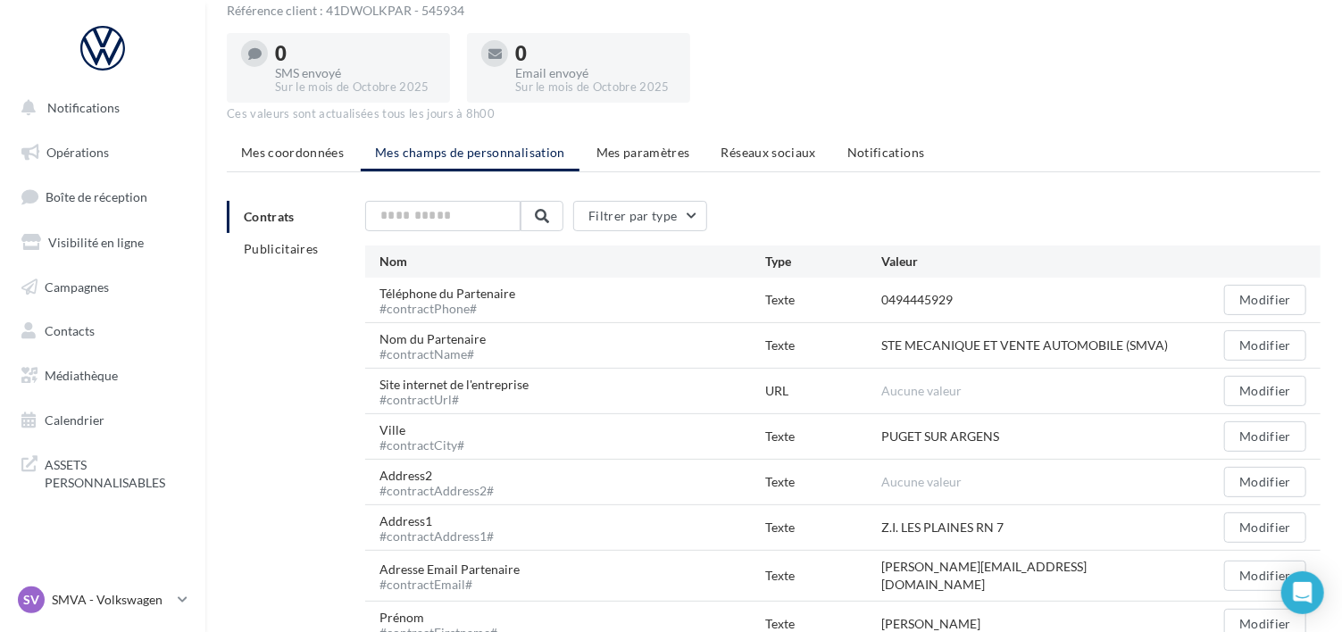
scroll to position [57, 0]
click at [130, 591] on p "SMVA - Volkswagen" at bounding box center [111, 600] width 119 height 18
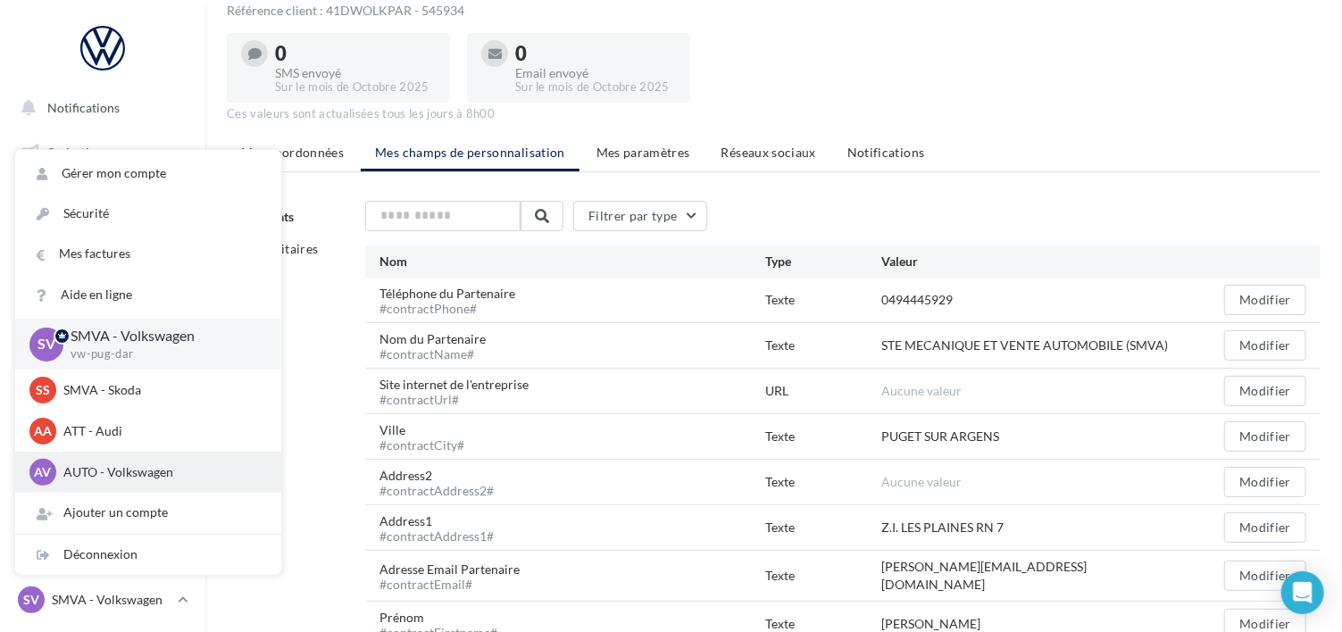
click at [93, 478] on p "AUTO - Volkswagen" at bounding box center [161, 472] width 196 height 18
click at [94, 477] on p "AUTO - Volkswagen" at bounding box center [161, 472] width 196 height 18
